Goal: Use online tool/utility: Utilize a website feature to perform a specific function

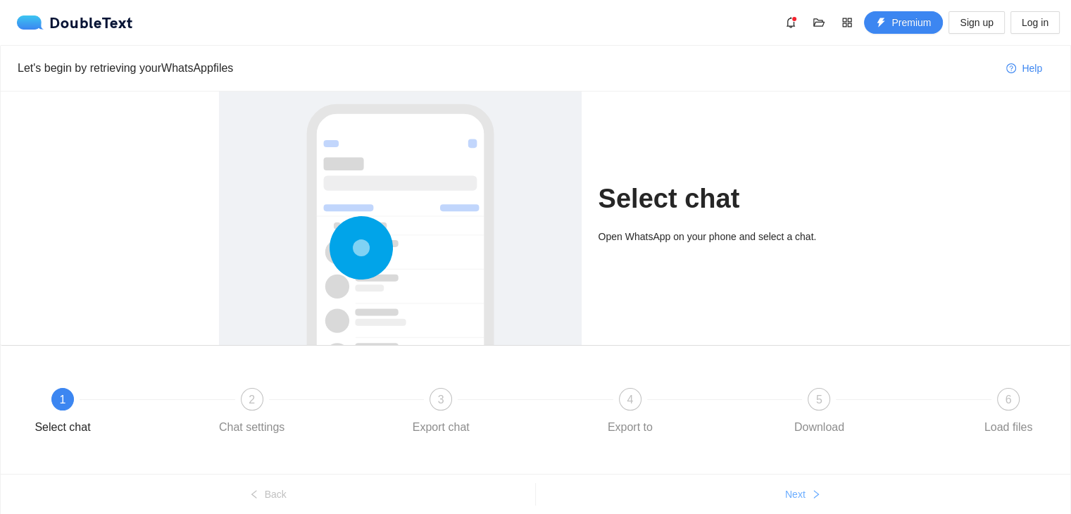
click at [811, 503] on button "Next" at bounding box center [803, 494] width 535 height 23
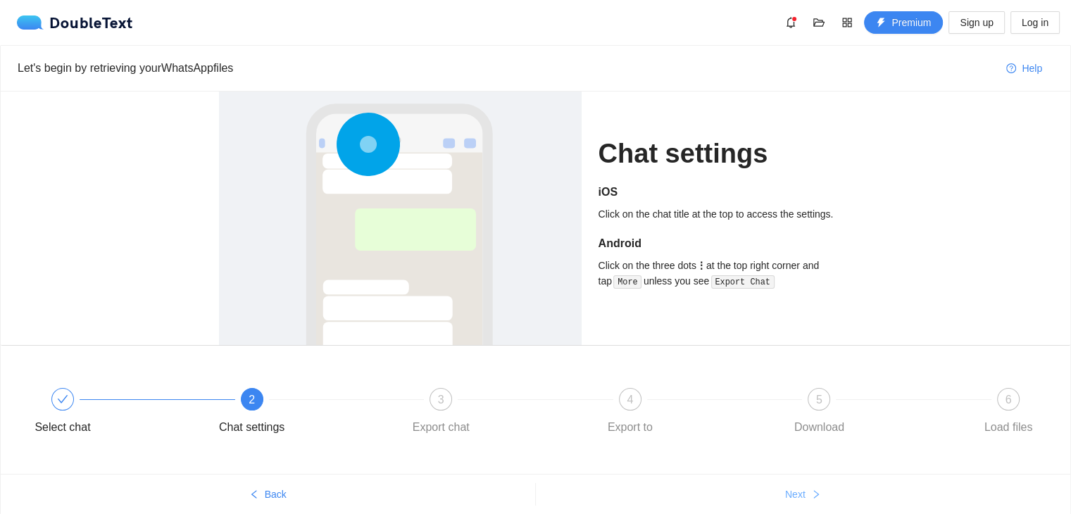
click at [811, 503] on button "Next" at bounding box center [803, 494] width 535 height 23
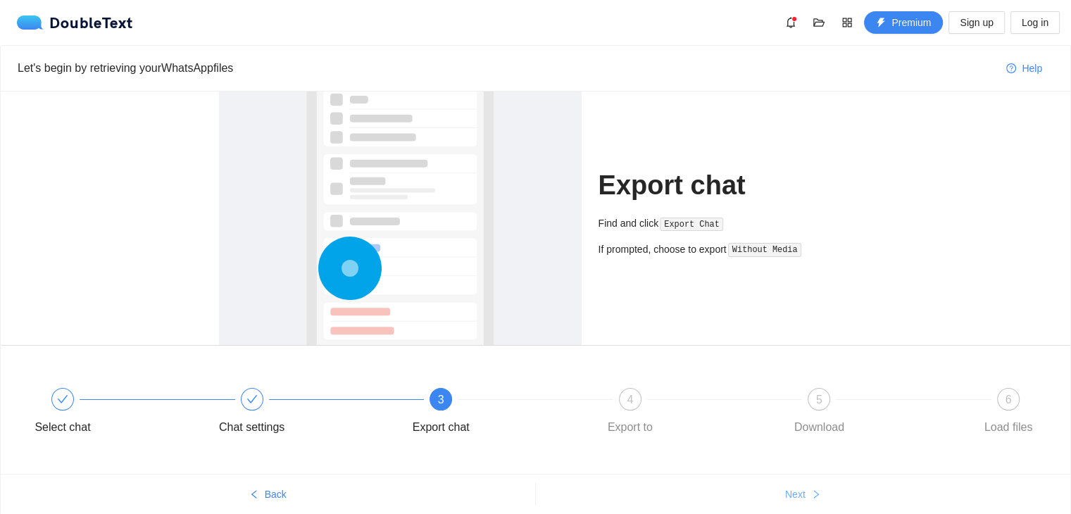
click at [811, 503] on button "Next" at bounding box center [803, 494] width 535 height 23
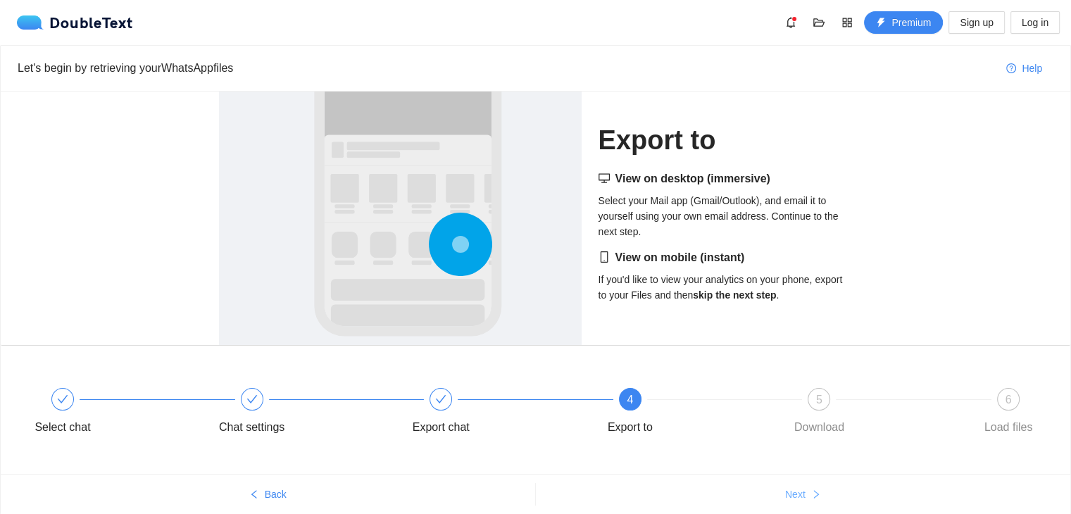
click at [811, 503] on button "Next" at bounding box center [803, 494] width 535 height 23
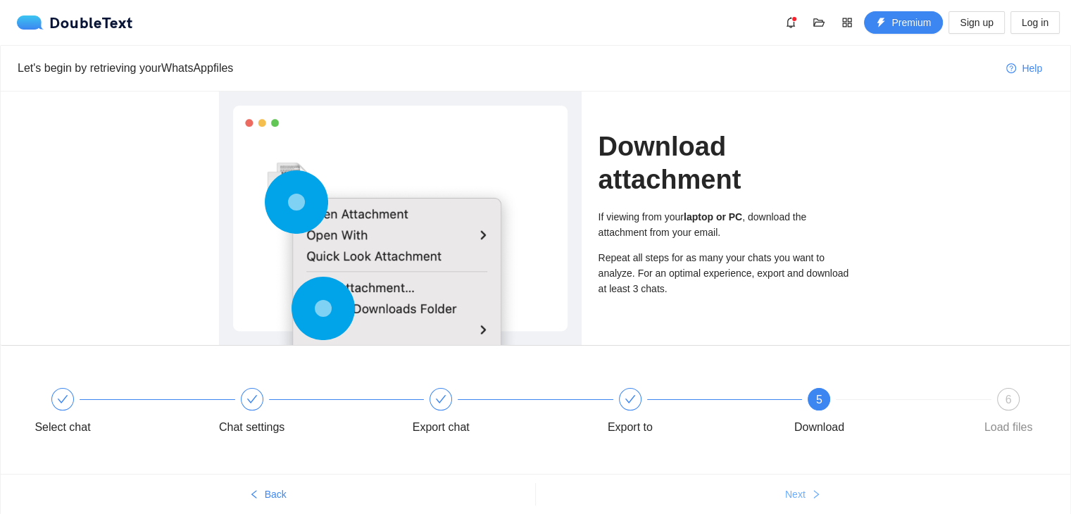
click at [811, 503] on button "Next" at bounding box center [803, 494] width 535 height 23
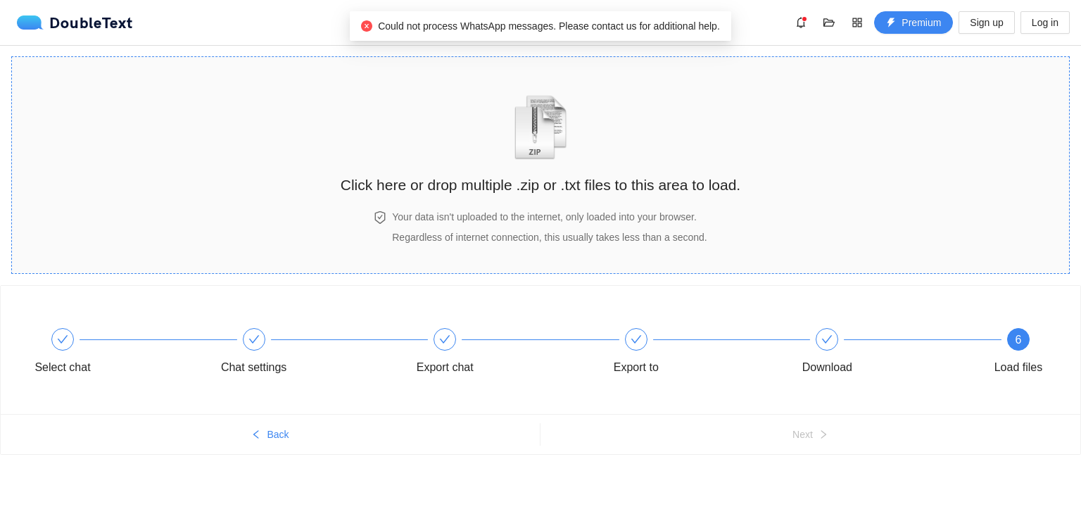
click at [512, 234] on span "Regardless of internet connection, this usually takes less than a second." at bounding box center [549, 237] width 315 height 11
click at [534, 153] on img "zipOrTextIcon" at bounding box center [540, 127] width 65 height 65
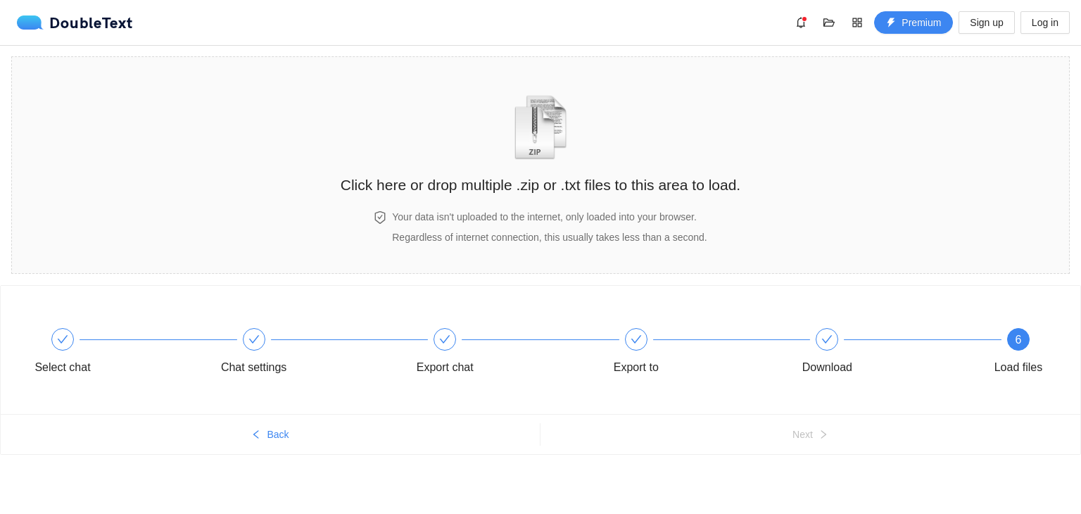
click at [1038, 373] on div "Load files" at bounding box center [1019, 367] width 49 height 23
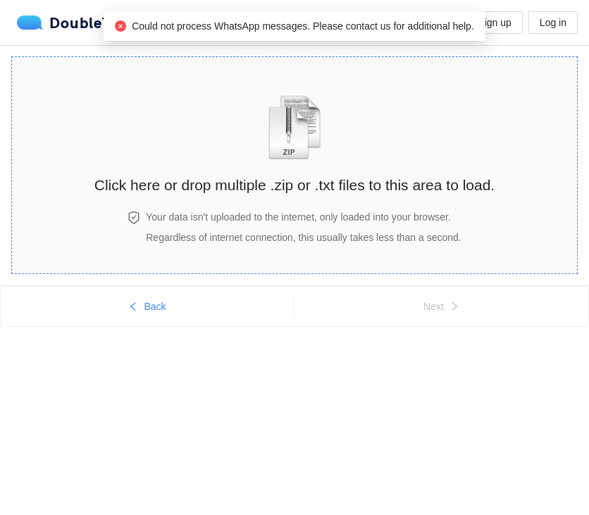
click at [341, 226] on div "Your data isn't uploaded to the internet, only loaded into your browser. Regard…" at bounding box center [303, 227] width 320 height 36
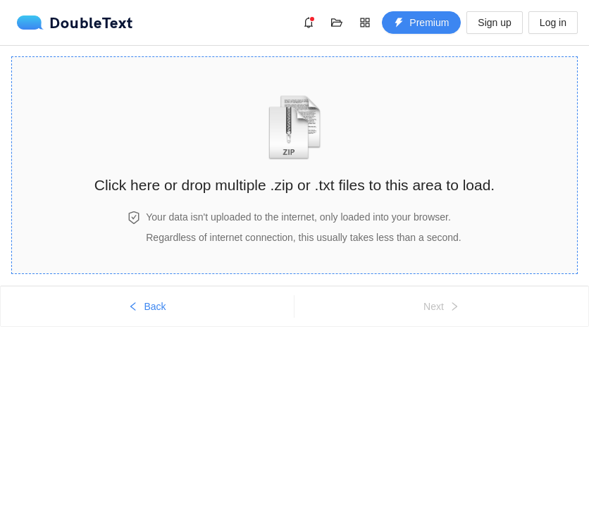
click at [345, 154] on div "Click here or drop multiple .zip or .txt files to this area to load." at bounding box center [294, 133] width 400 height 125
click at [301, 179] on h2 "Click here or drop multiple .zip or .txt files to this area to load." at bounding box center [294, 184] width 400 height 23
